Goal: Leave review/rating: Share an evaluation or opinion about a product, service, or content

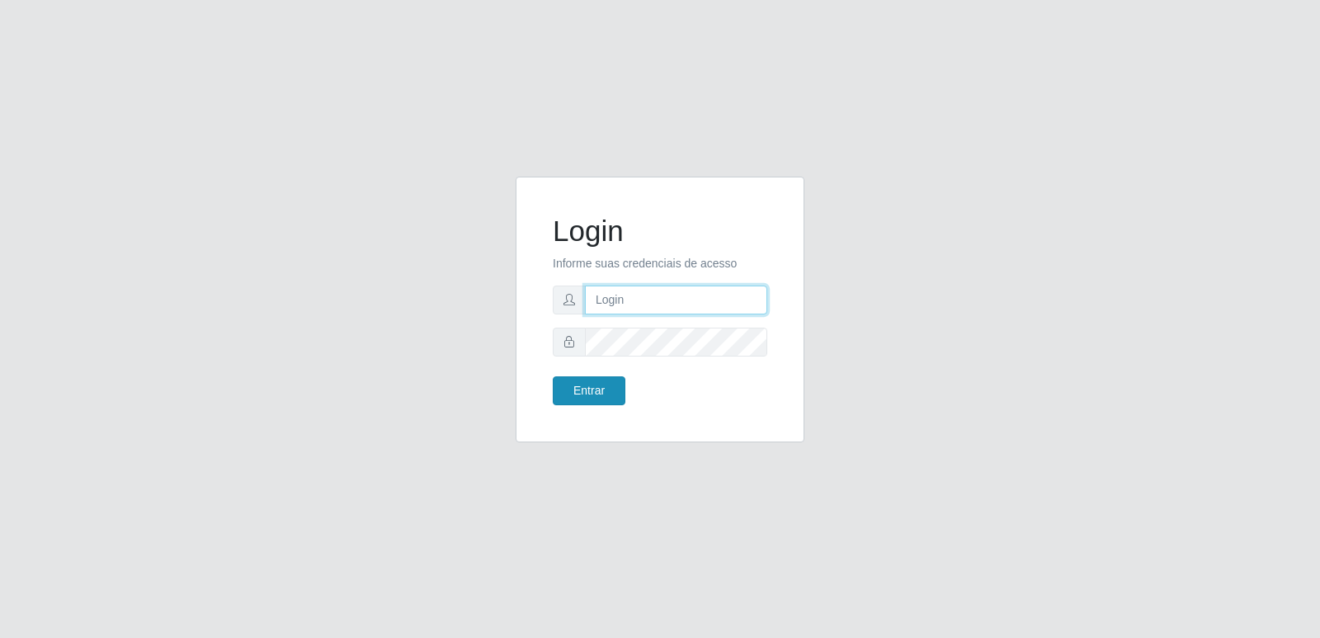
type input "[PERSON_NAME][EMAIL_ADDRESS][DOMAIN_NAME]"
click at [591, 395] on button "Entrar" at bounding box center [589, 390] width 73 height 29
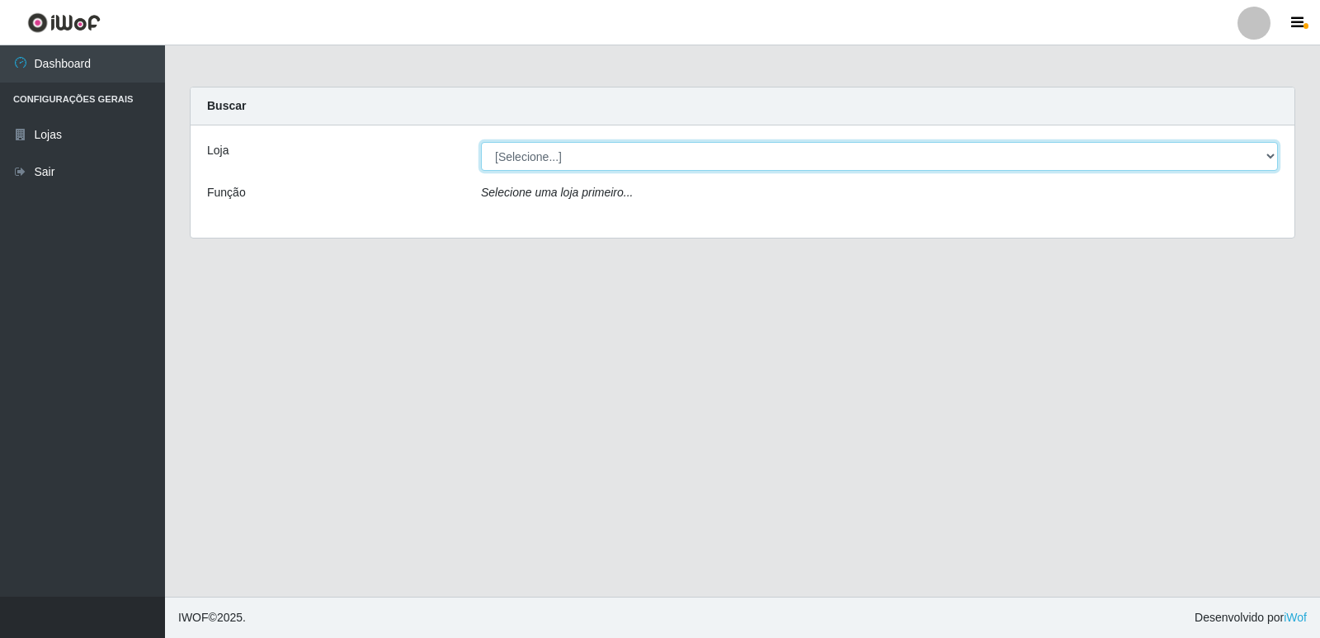
click at [557, 157] on select "[Selecione...] Hiper Queiroz - [GEOGRAPHIC_DATA] [GEOGRAPHIC_DATA] [GEOGRAPHIC_…" at bounding box center [879, 156] width 797 height 29
select select "516"
click at [481, 142] on select "[Selecione...] Hiper Queiroz - [GEOGRAPHIC_DATA] [GEOGRAPHIC_DATA] [GEOGRAPHIC_…" at bounding box center [879, 156] width 797 height 29
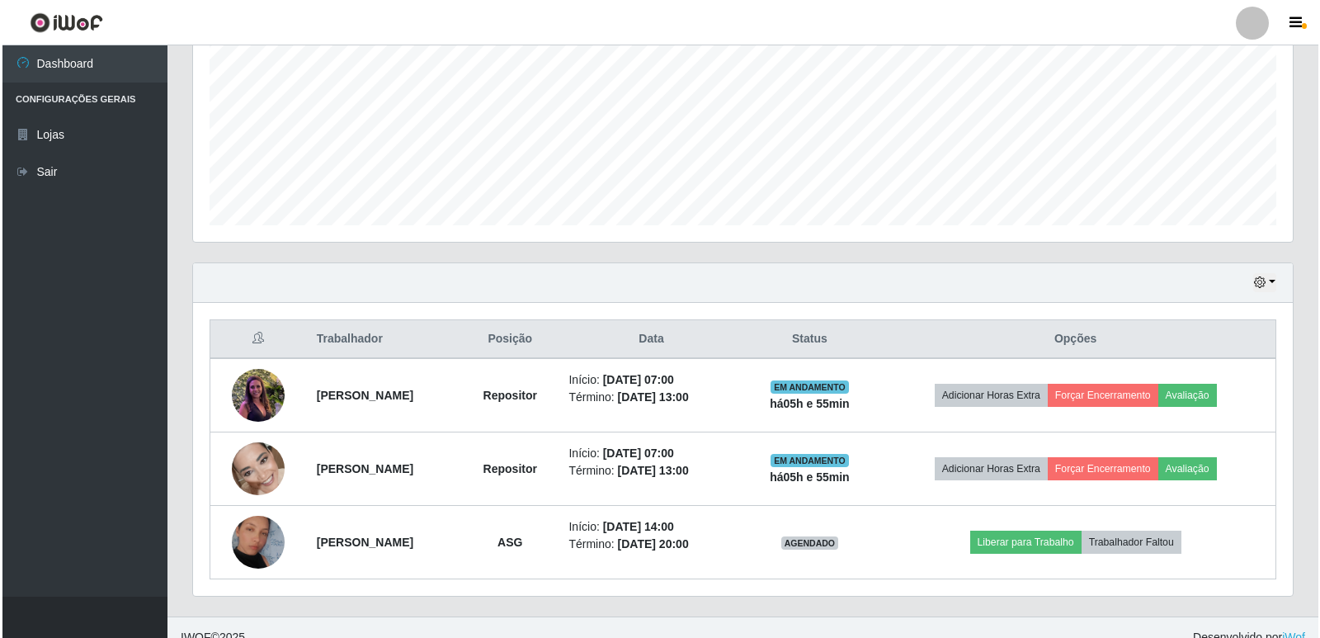
scroll to position [384, 0]
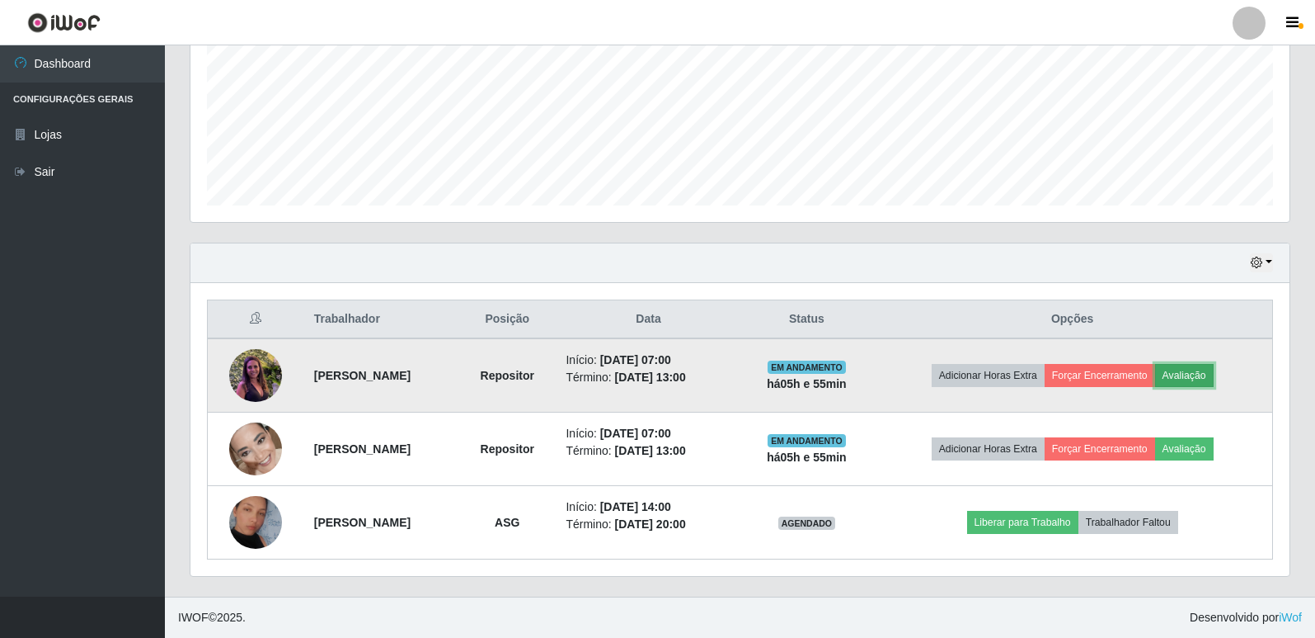
click at [1207, 375] on button "Avaliação" at bounding box center [1184, 375] width 59 height 23
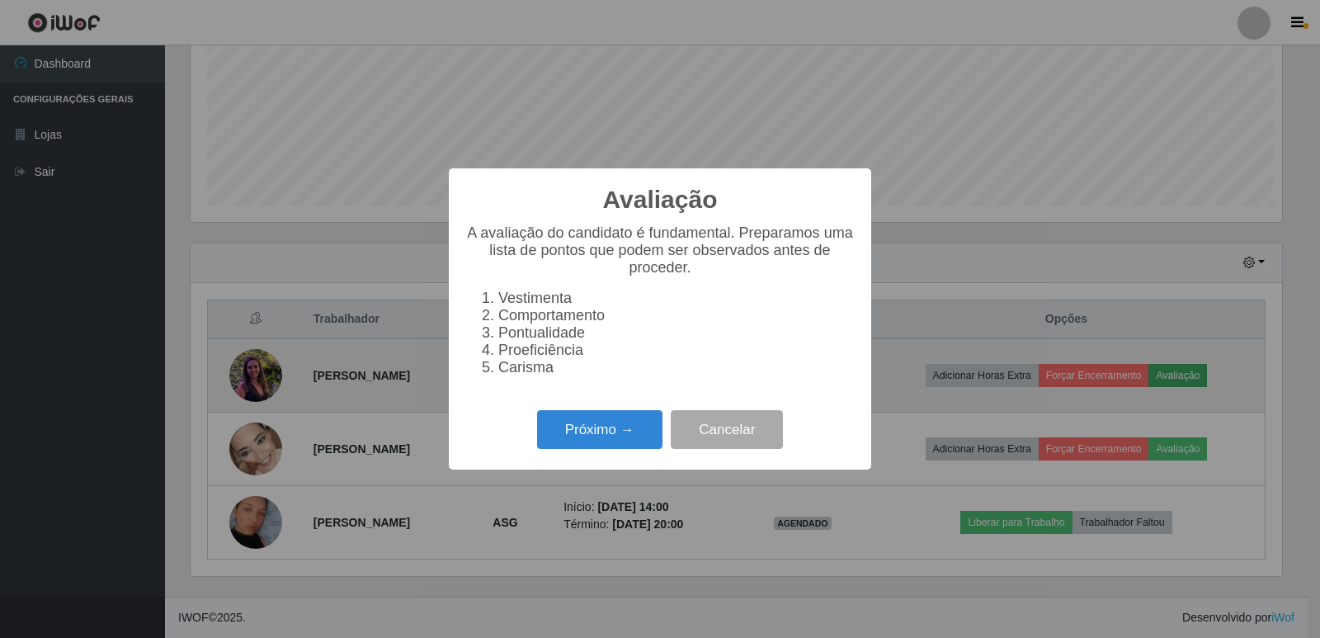
scroll to position [342, 1091]
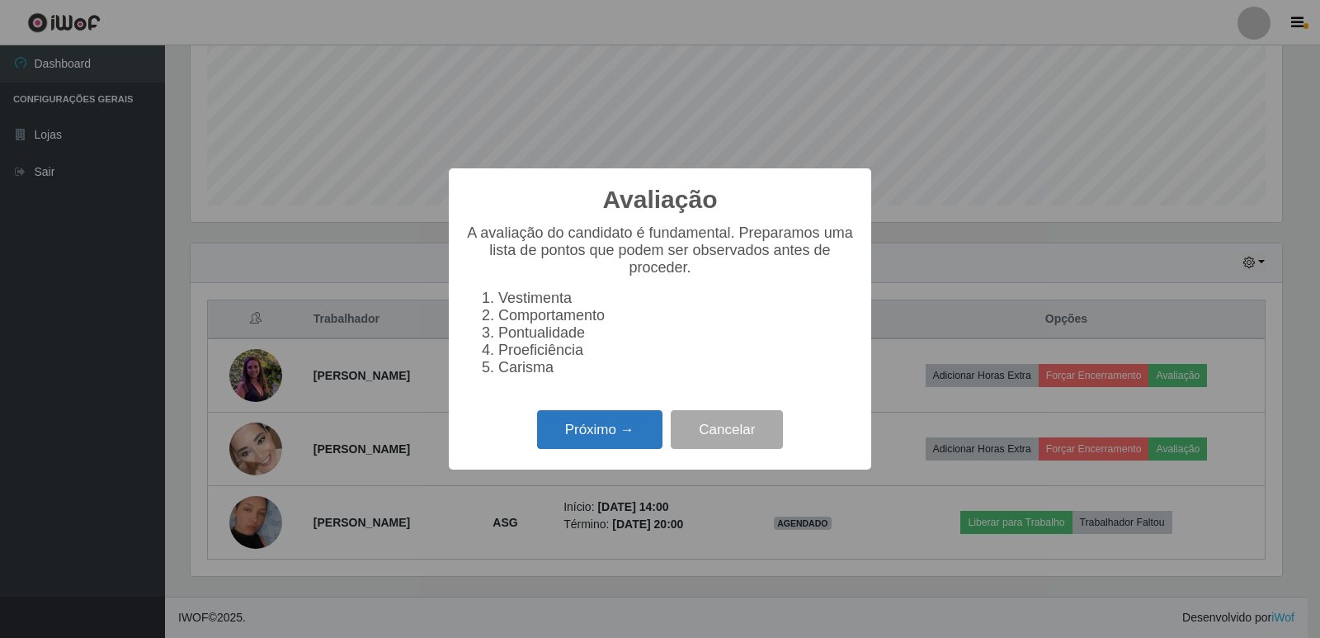
click at [591, 435] on button "Próximo →" at bounding box center [599, 429] width 125 height 39
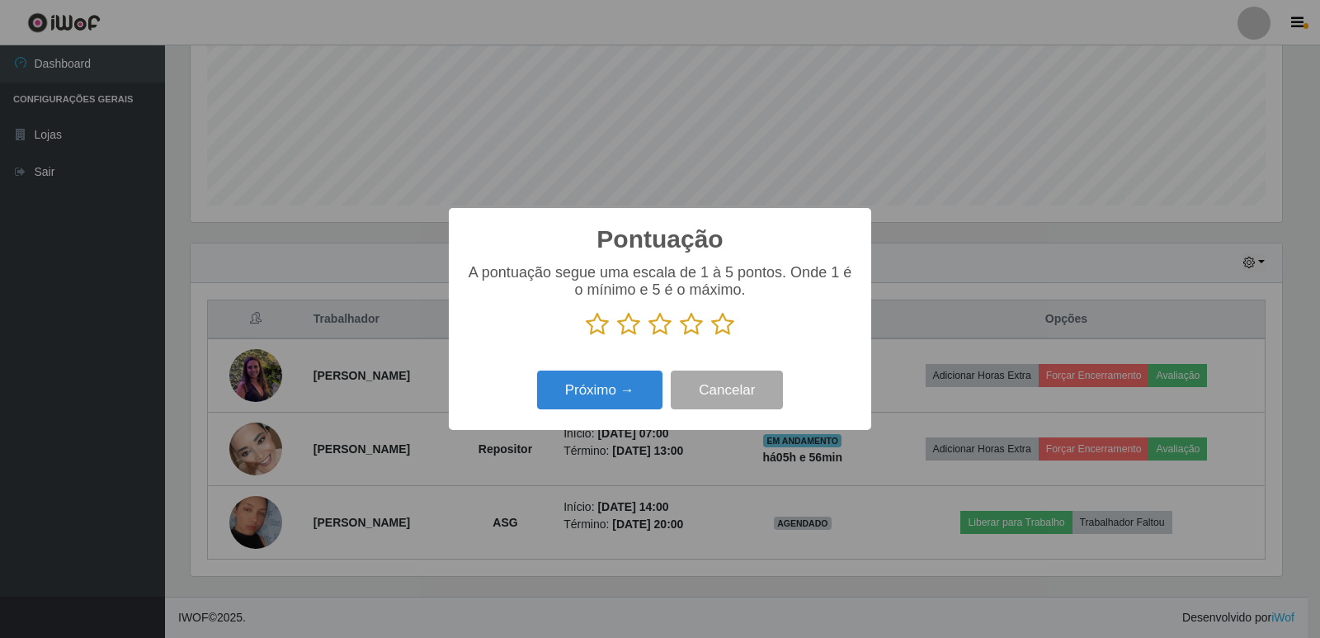
scroll to position [824392, 823644]
click at [715, 326] on icon at bounding box center [722, 324] width 23 height 25
click at [711, 336] on input "radio" at bounding box center [711, 336] width 0 height 0
click at [614, 386] on button "Próximo →" at bounding box center [599, 389] width 125 height 39
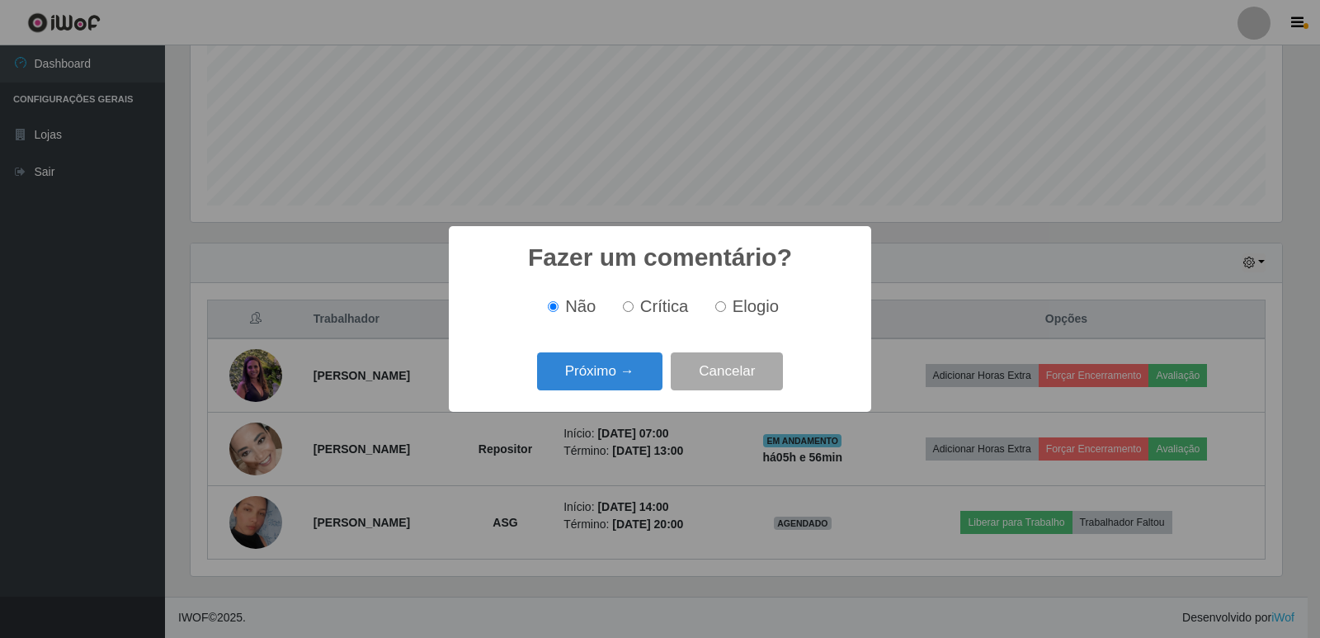
click at [721, 306] on input "Elogio" at bounding box center [720, 306] width 11 height 11
radio input "true"
click at [620, 378] on button "Próximo →" at bounding box center [599, 371] width 125 height 39
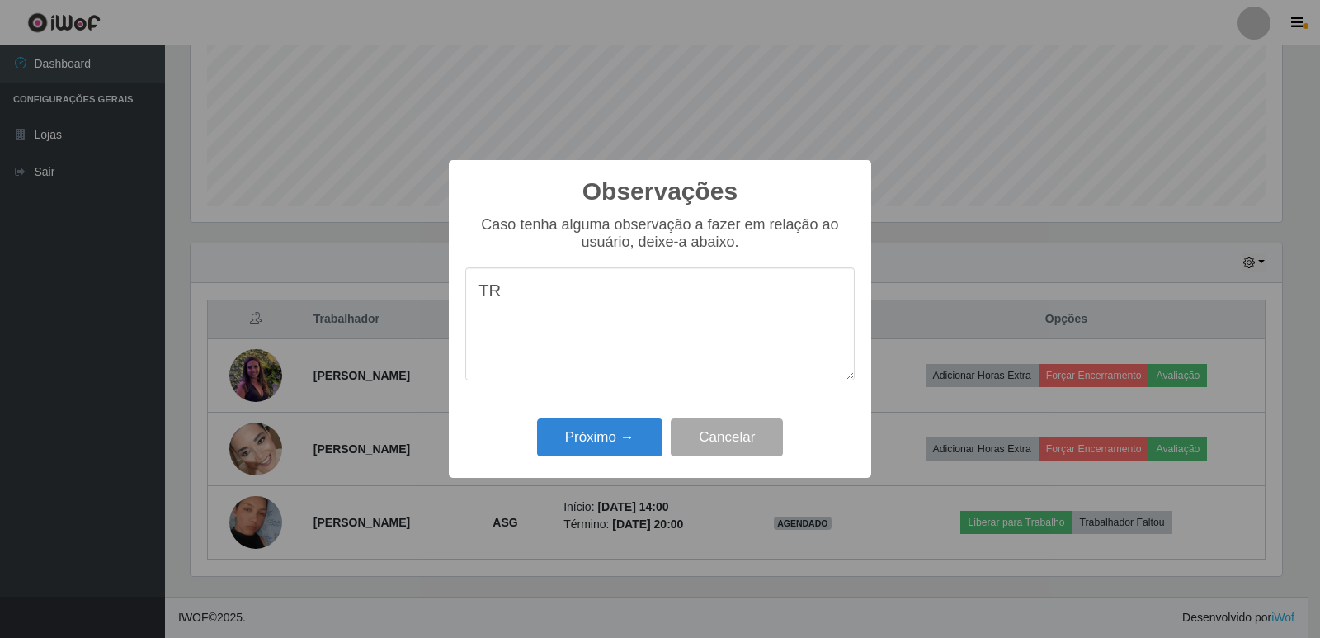
type textarea "T"
click at [640, 294] on textarea "FEIS UM OTIMO TRSBSLHO" at bounding box center [659, 323] width 389 height 113
click at [685, 300] on textarea "FEIS UM OTIMO TRSBSLHO" at bounding box center [659, 323] width 389 height 113
click at [508, 296] on textarea "FEIS UM OTIMO TRABALHO" at bounding box center [659, 323] width 389 height 113
type textarea "FEZ UM OTIMO TRABALHO"
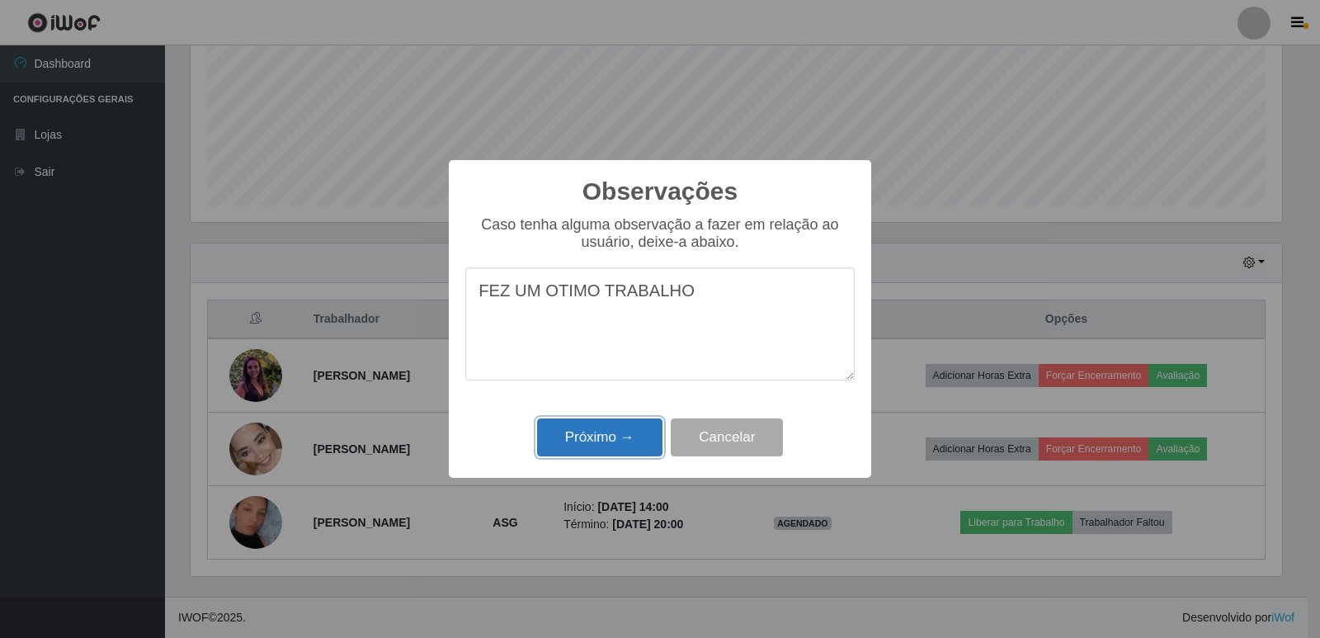
click at [586, 433] on button "Próximo →" at bounding box center [599, 437] width 125 height 39
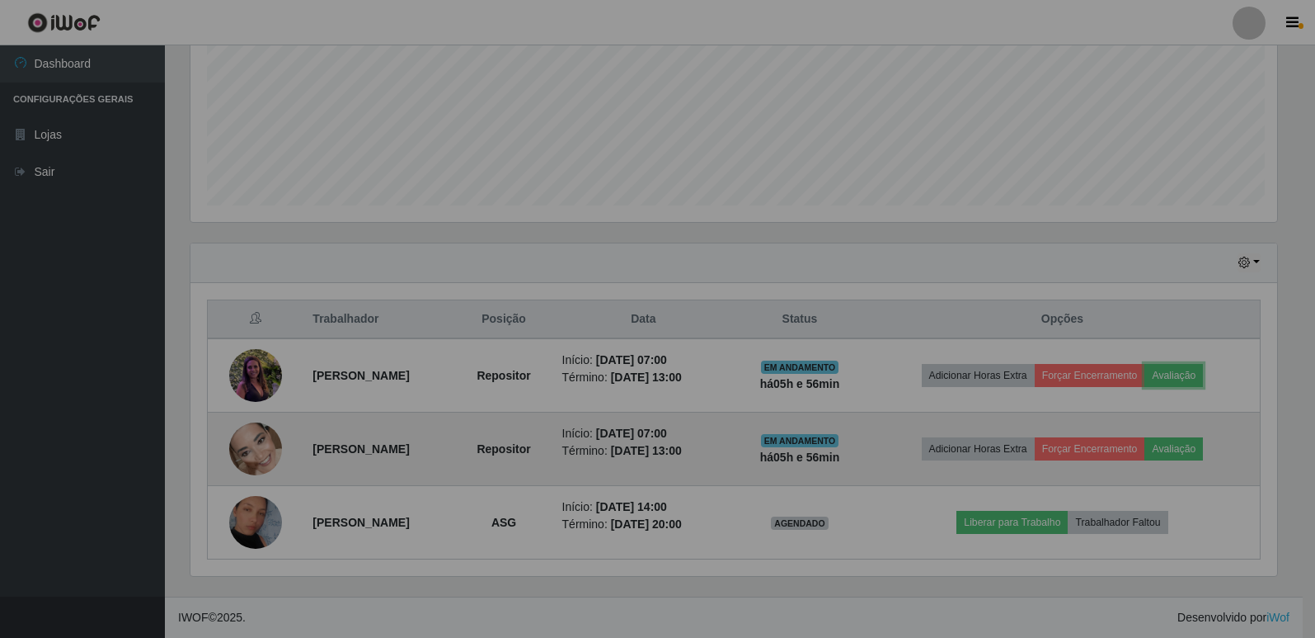
scroll to position [342, 1099]
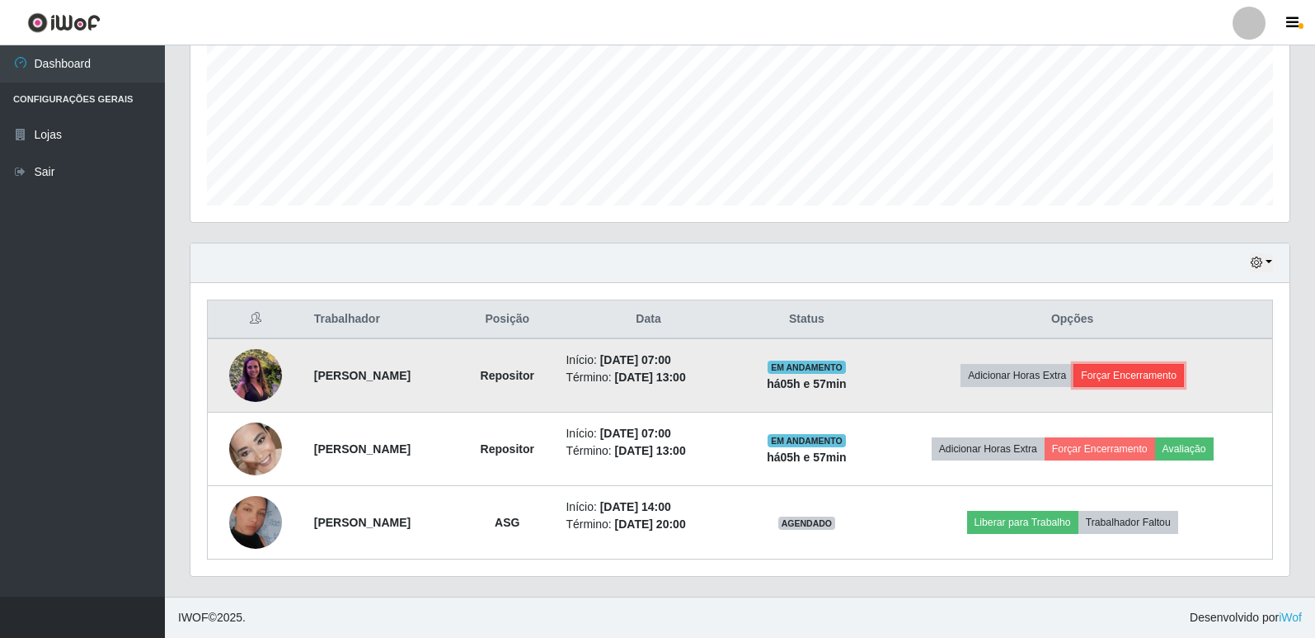
click at [1125, 377] on button "Forçar Encerramento" at bounding box center [1129, 375] width 111 height 23
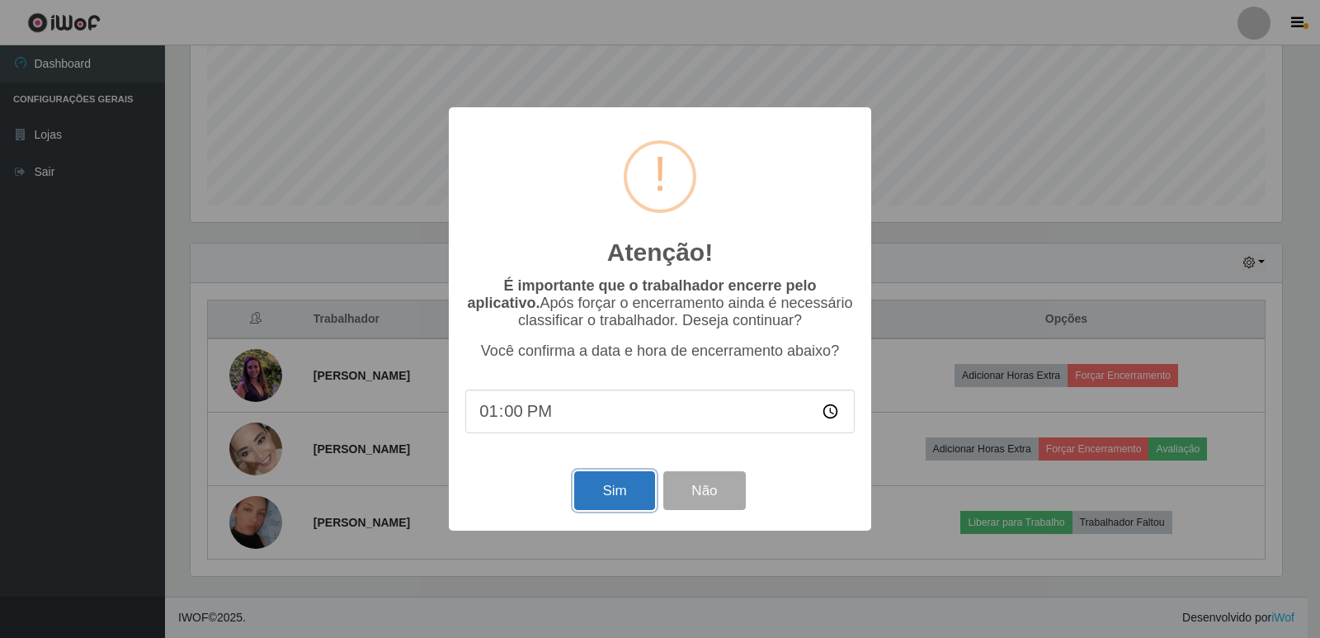
click at [614, 501] on button "Sim" at bounding box center [614, 490] width 80 height 39
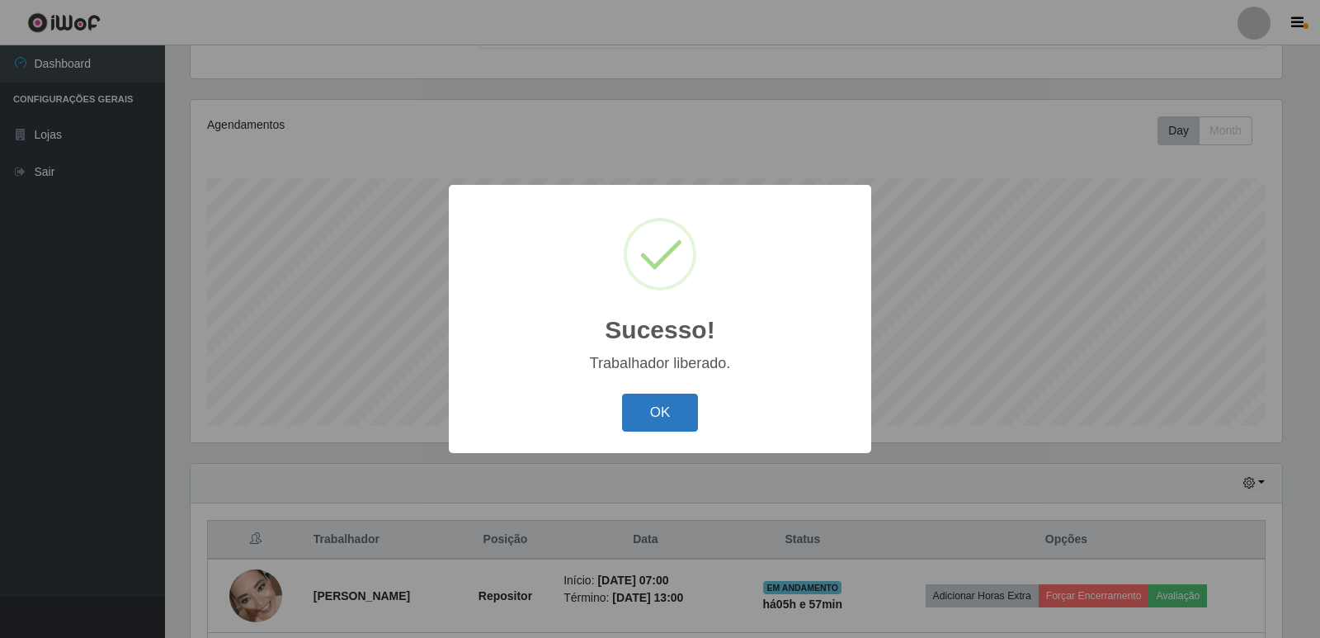
click at [656, 407] on button "OK" at bounding box center [660, 412] width 77 height 39
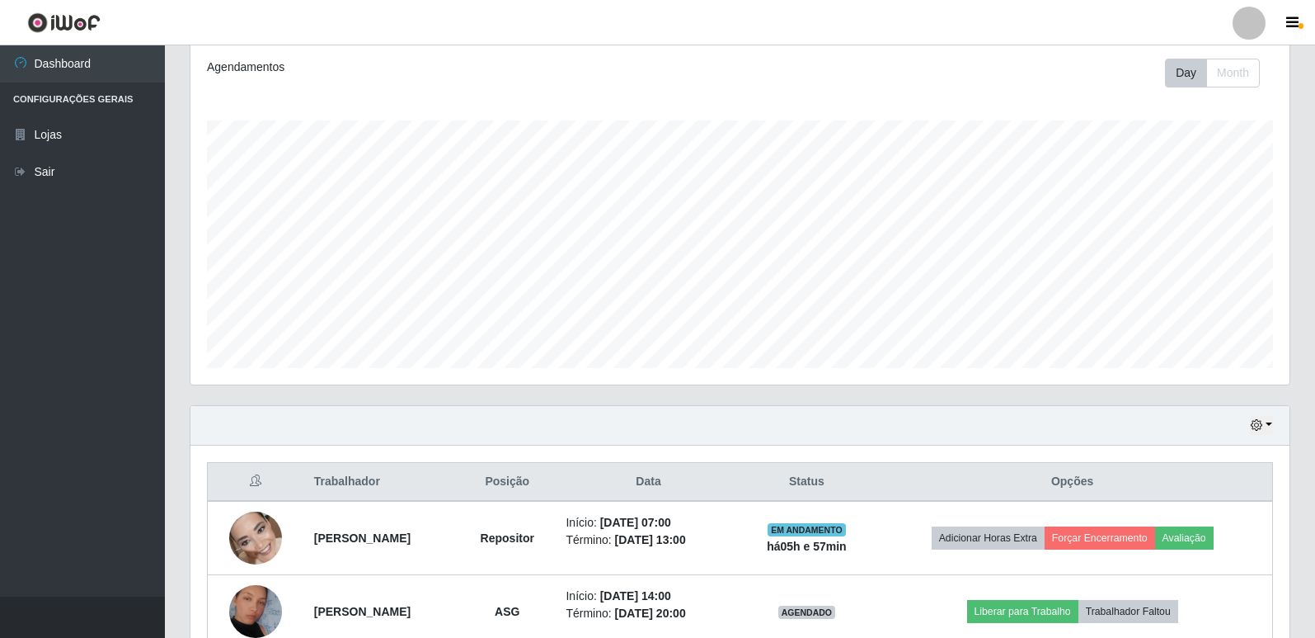
scroll to position [311, 0]
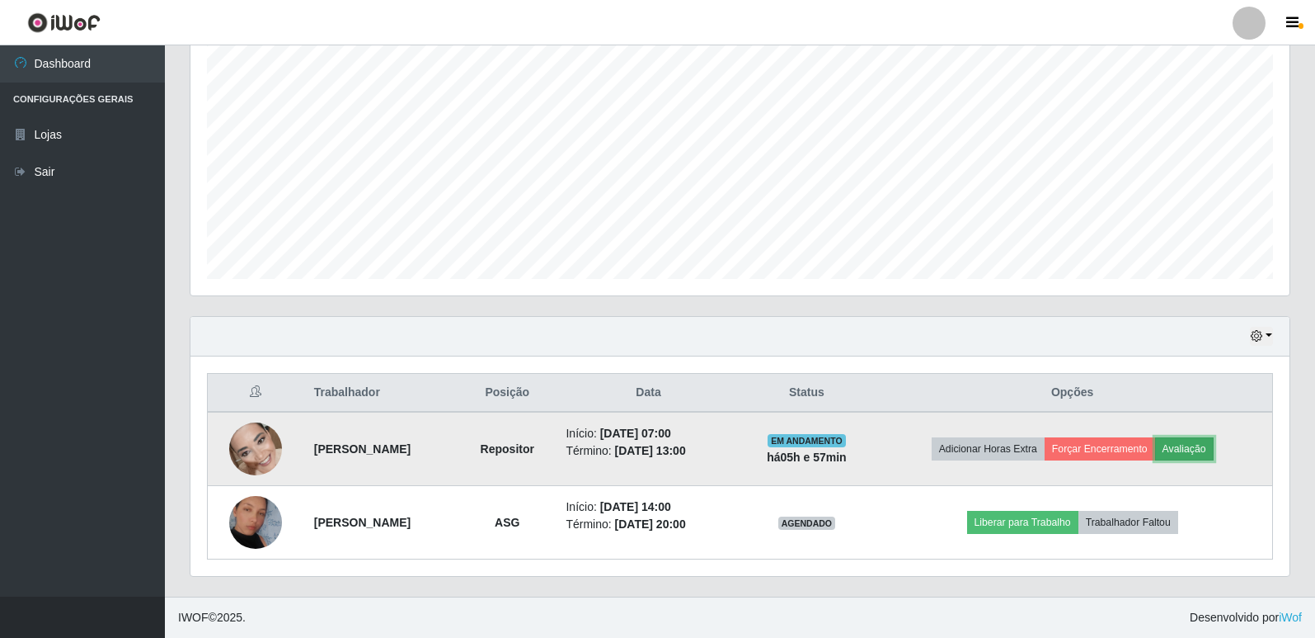
click at [1203, 447] on button "Avaliação" at bounding box center [1184, 448] width 59 height 23
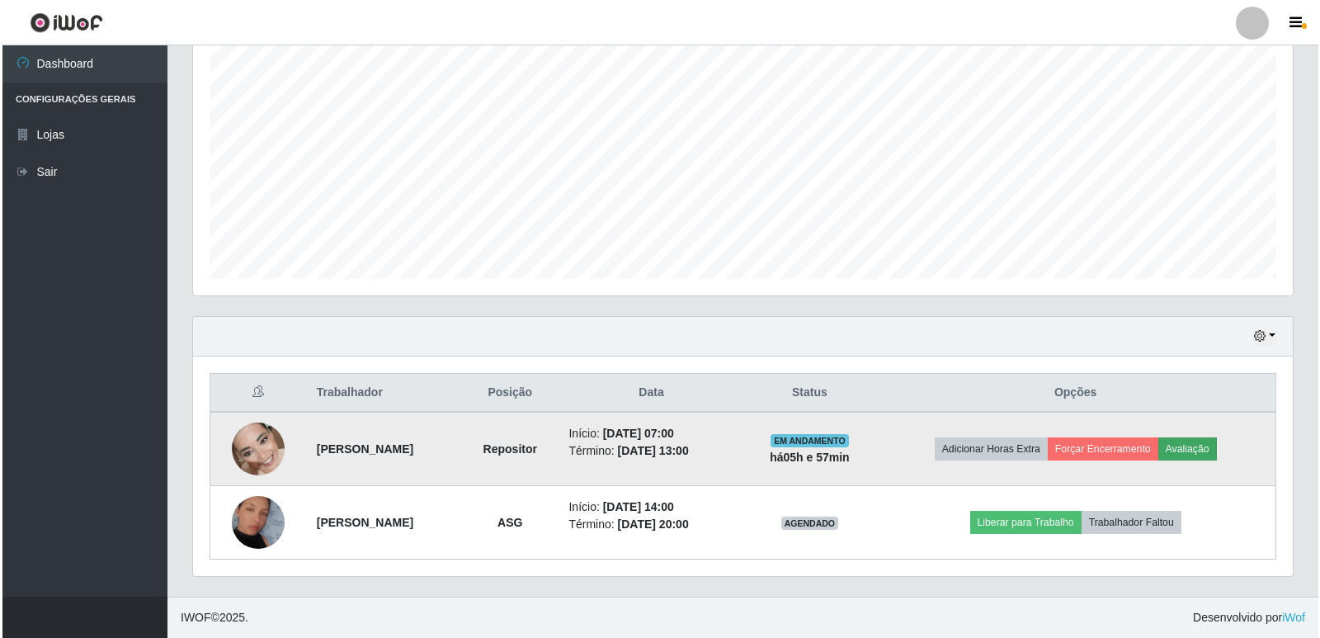
scroll to position [342, 1091]
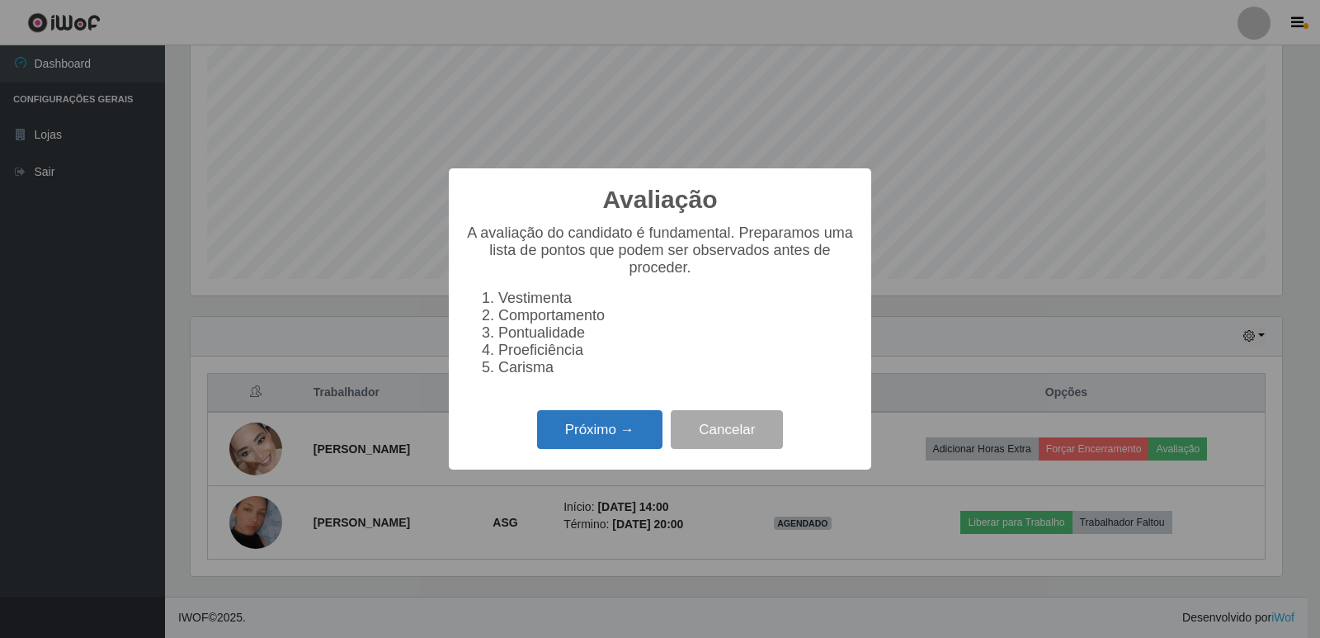
click at [617, 445] on button "Próximo →" at bounding box center [599, 429] width 125 height 39
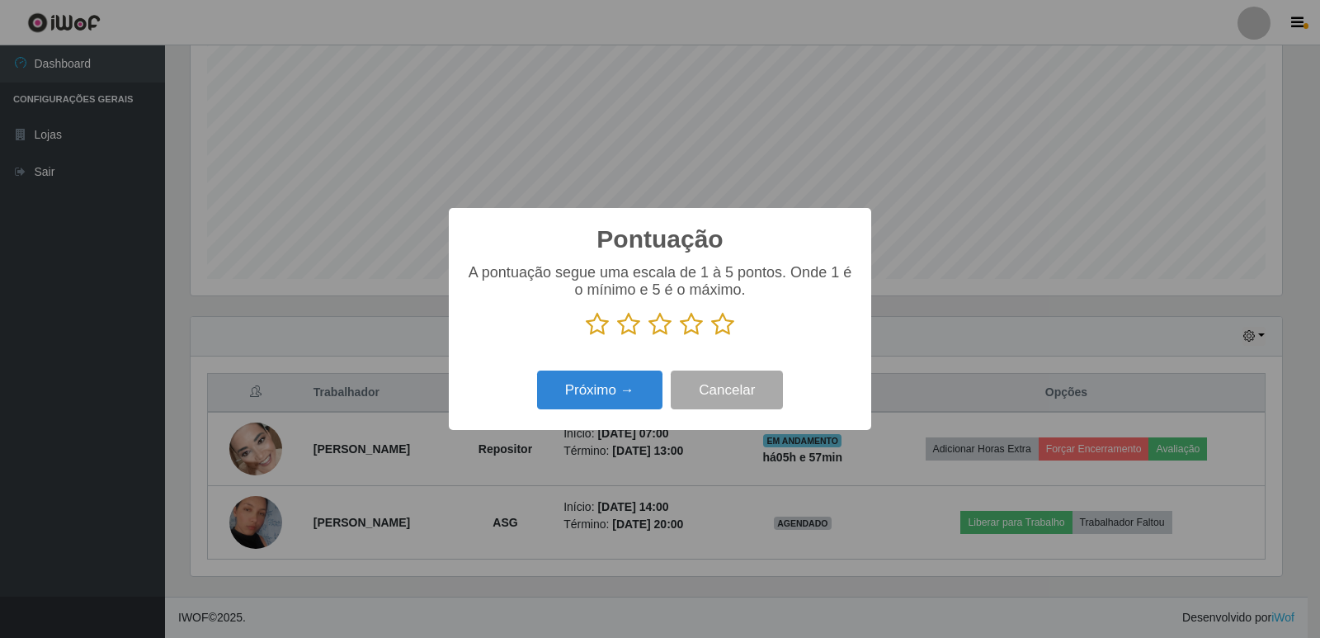
click at [726, 324] on icon at bounding box center [722, 324] width 23 height 25
click at [711, 336] on input "radio" at bounding box center [711, 336] width 0 height 0
click at [623, 394] on button "Próximo →" at bounding box center [599, 389] width 125 height 39
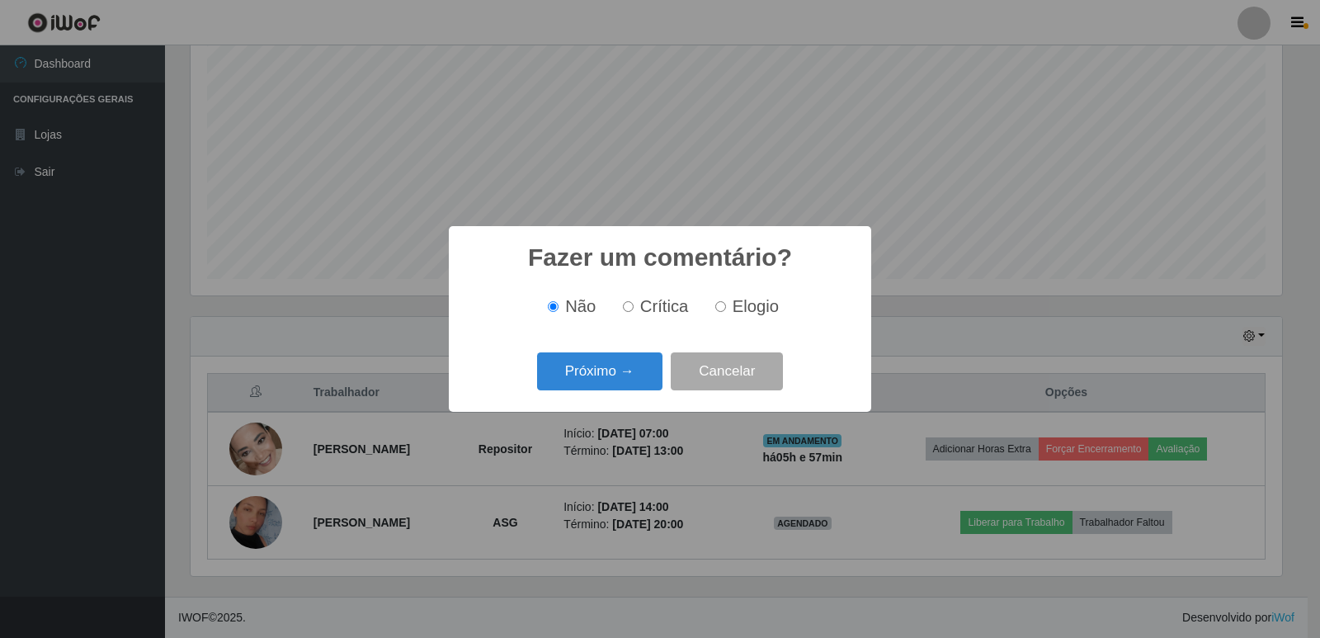
click at [723, 307] on input "Elogio" at bounding box center [720, 306] width 11 height 11
radio input "true"
click at [611, 367] on button "Próximo →" at bounding box center [599, 371] width 125 height 39
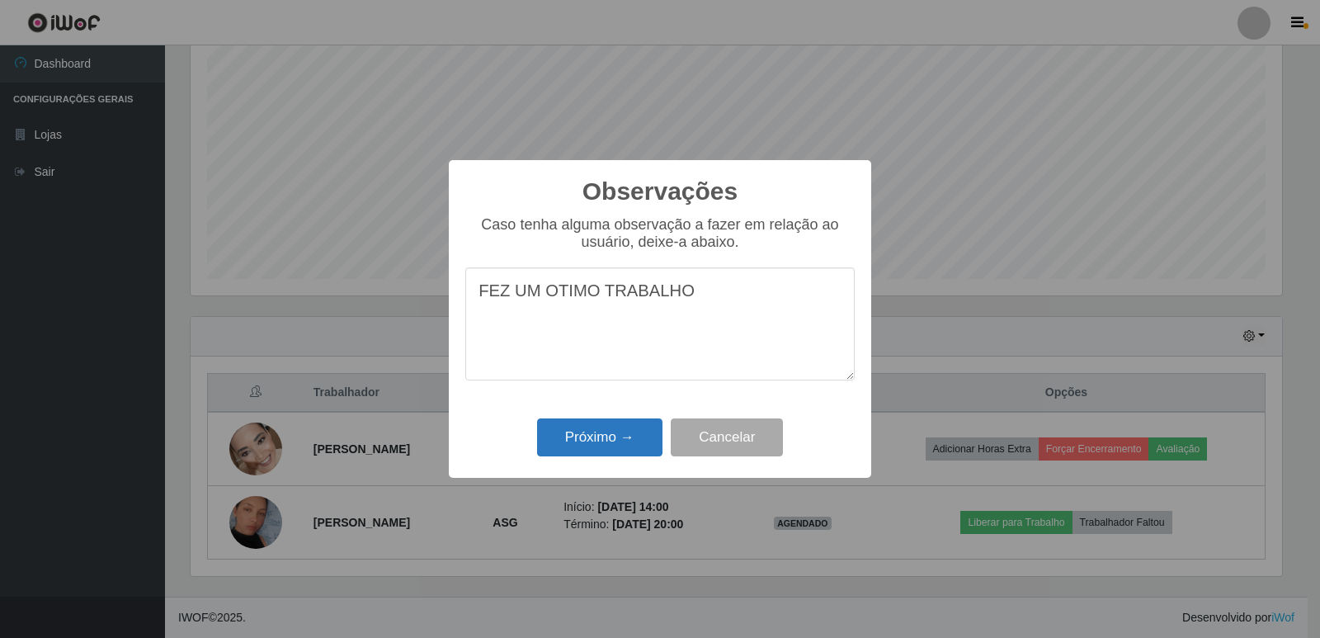
type textarea "FEZ UM OTIMO TRABALHO"
click at [576, 440] on button "Próximo →" at bounding box center [599, 437] width 125 height 39
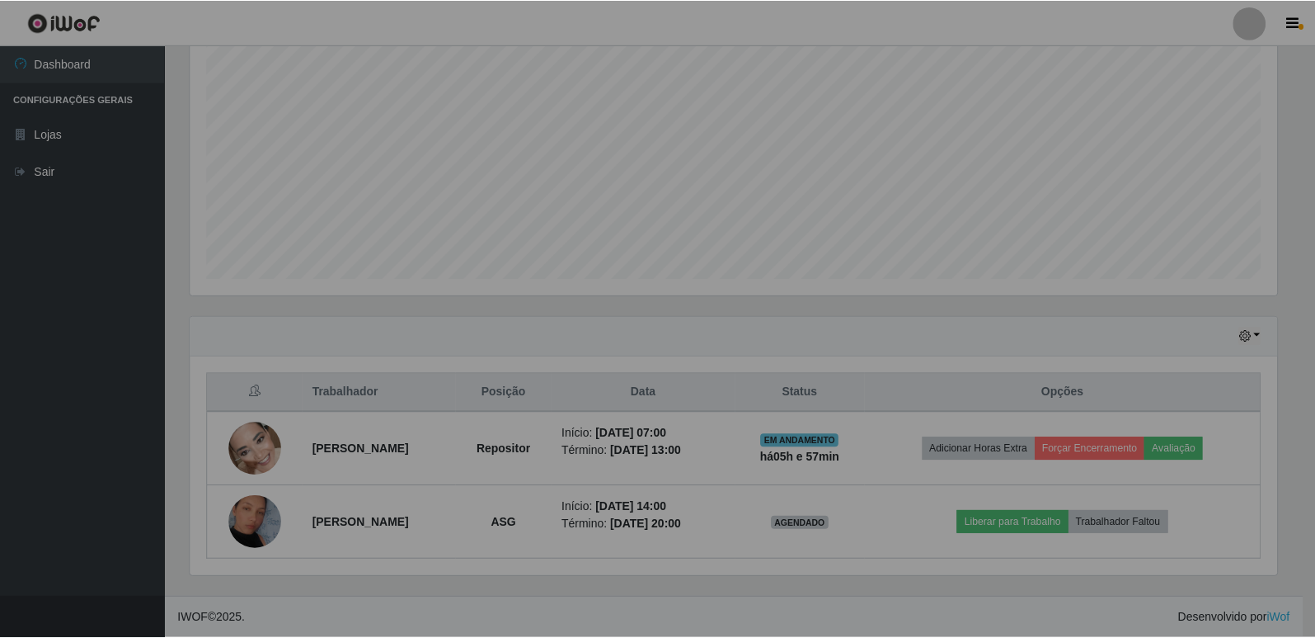
scroll to position [342, 1099]
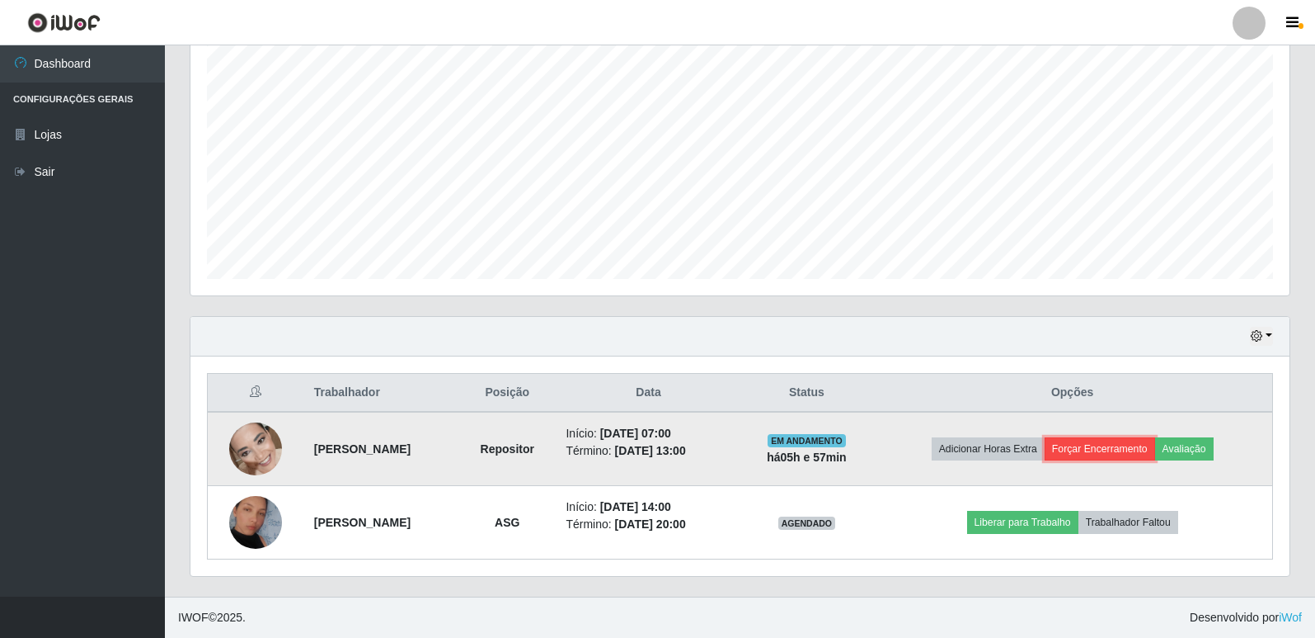
click at [1099, 453] on button "Forçar Encerramento" at bounding box center [1100, 448] width 111 height 23
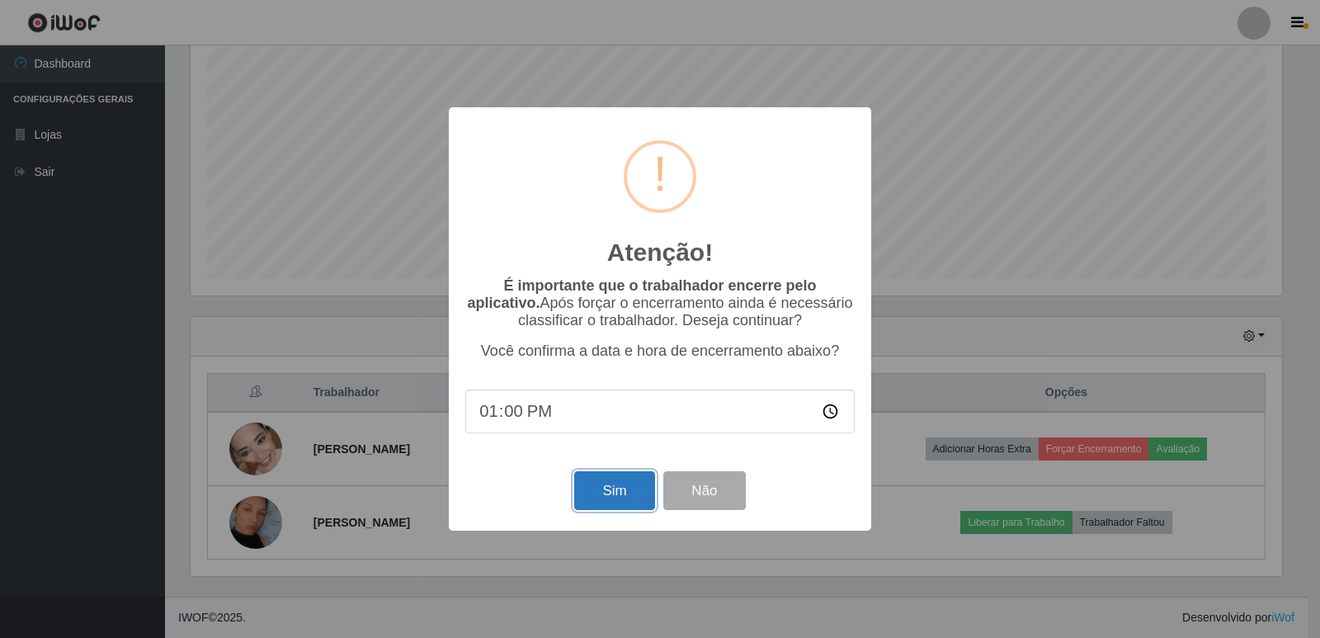
click at [612, 497] on button "Sim" at bounding box center [614, 490] width 80 height 39
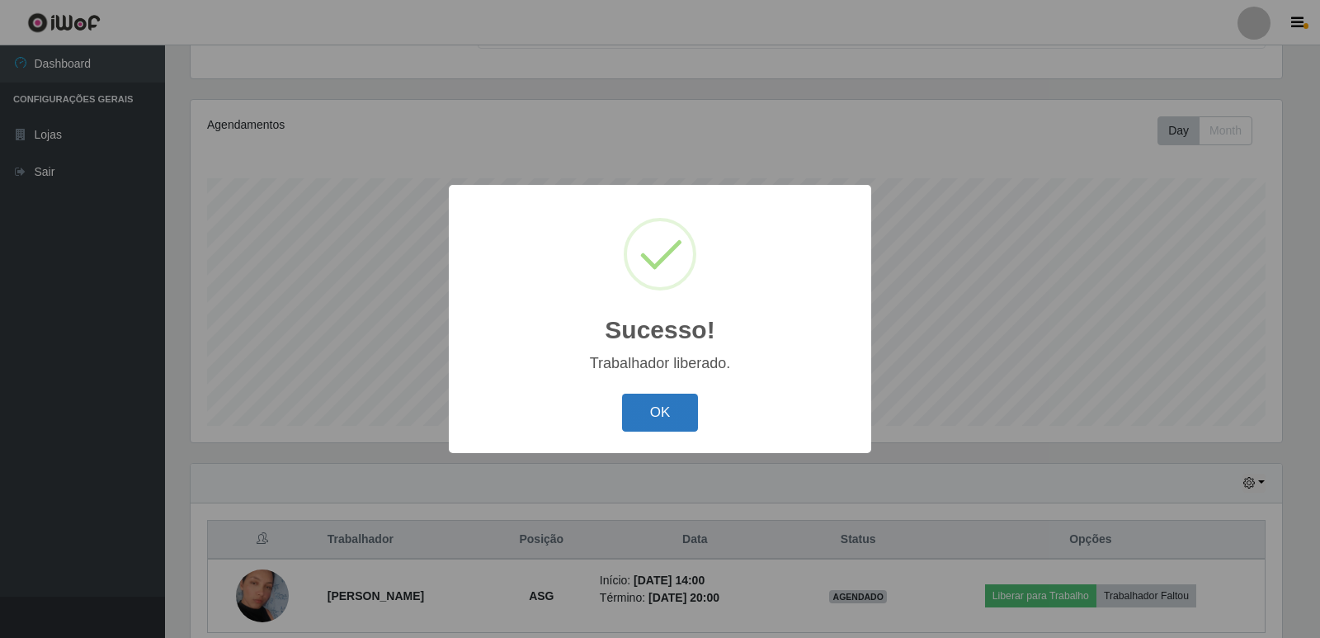
click at [662, 407] on button "OK" at bounding box center [660, 412] width 77 height 39
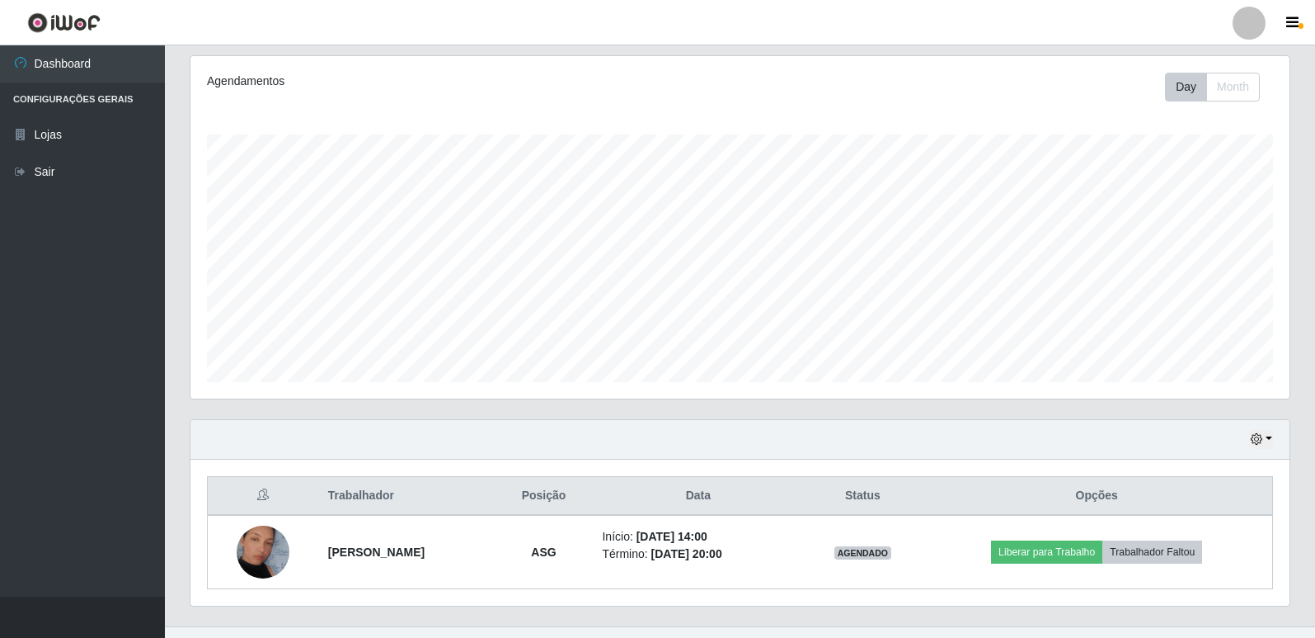
scroll to position [238, 0]
